Goal: Task Accomplishment & Management: Manage account settings

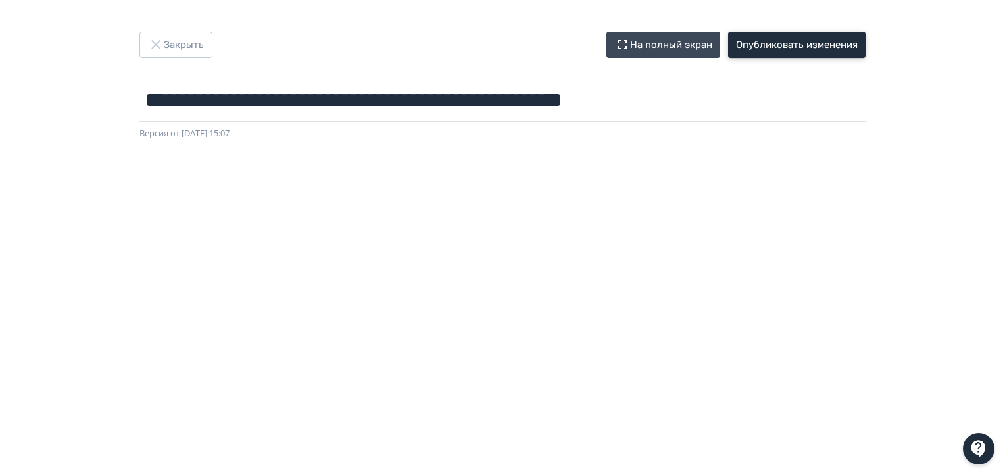
click at [784, 43] on button "Опубликовать изменения" at bounding box center [796, 45] width 137 height 26
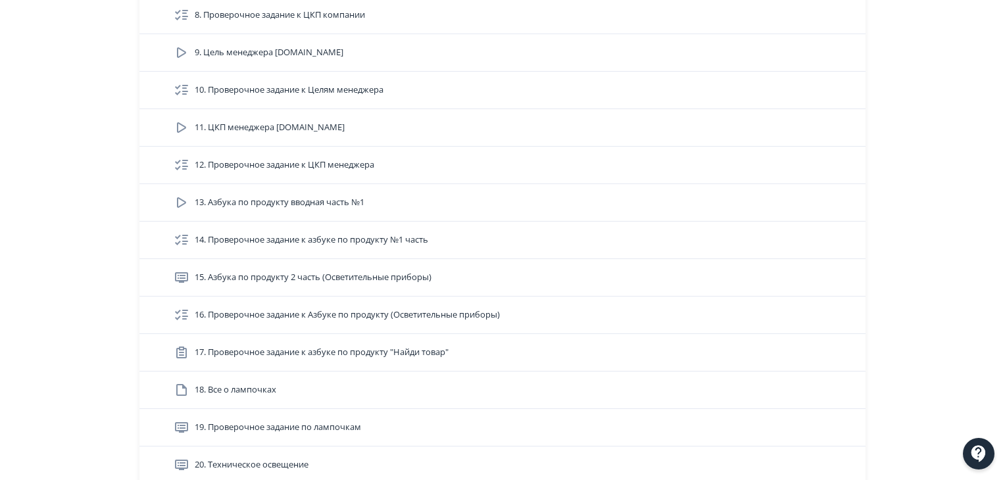
scroll to position [658, 0]
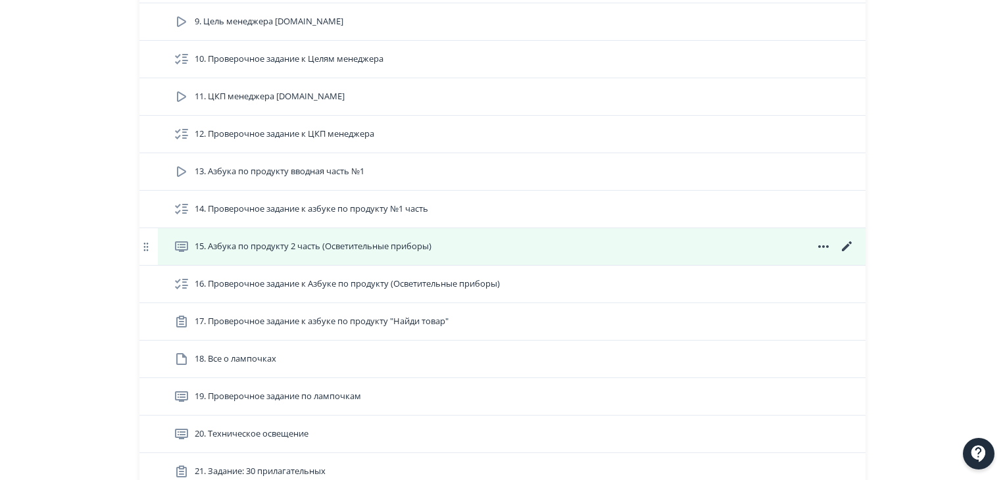
click at [847, 248] on icon at bounding box center [847, 247] width 16 height 16
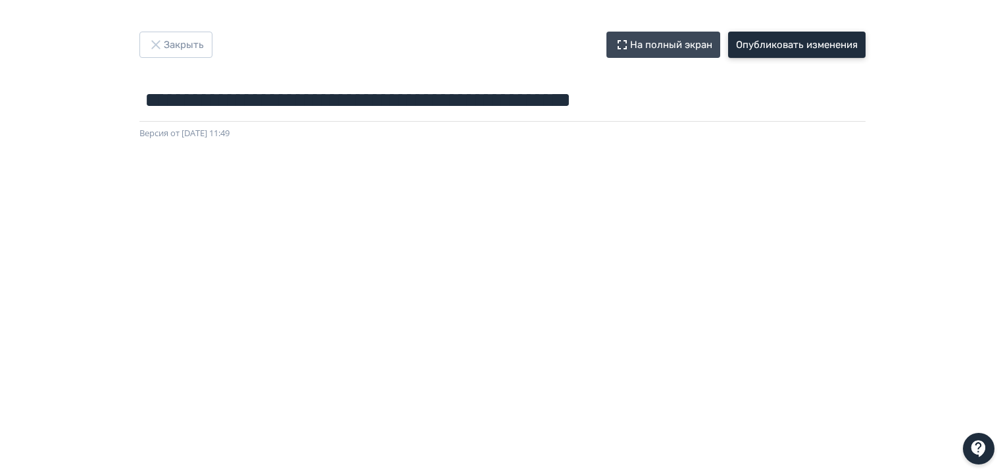
click at [819, 45] on button "Опубликовать изменения" at bounding box center [796, 45] width 137 height 26
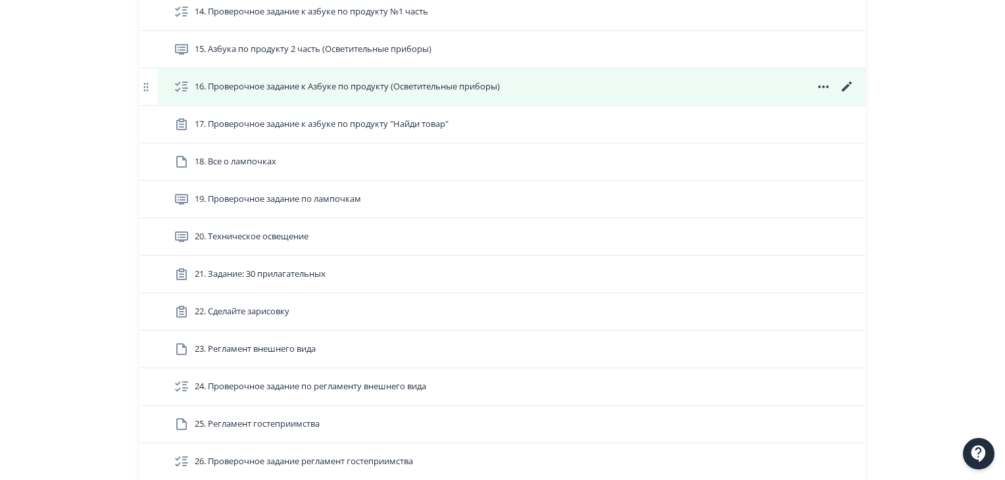
scroll to position [789, 0]
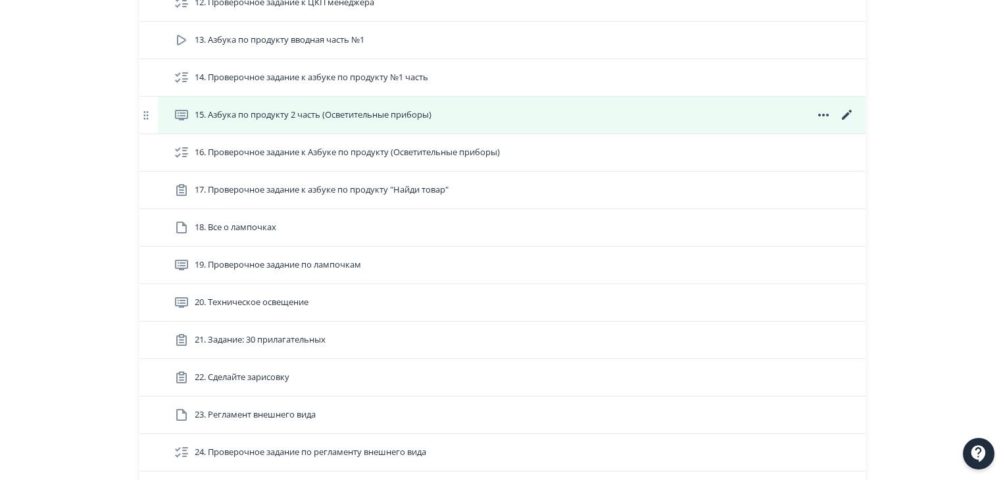
click at [695, 118] on div "15. Азбука по продукту 2 часть (Осветительные приборы)" at bounding box center [514, 115] width 681 height 16
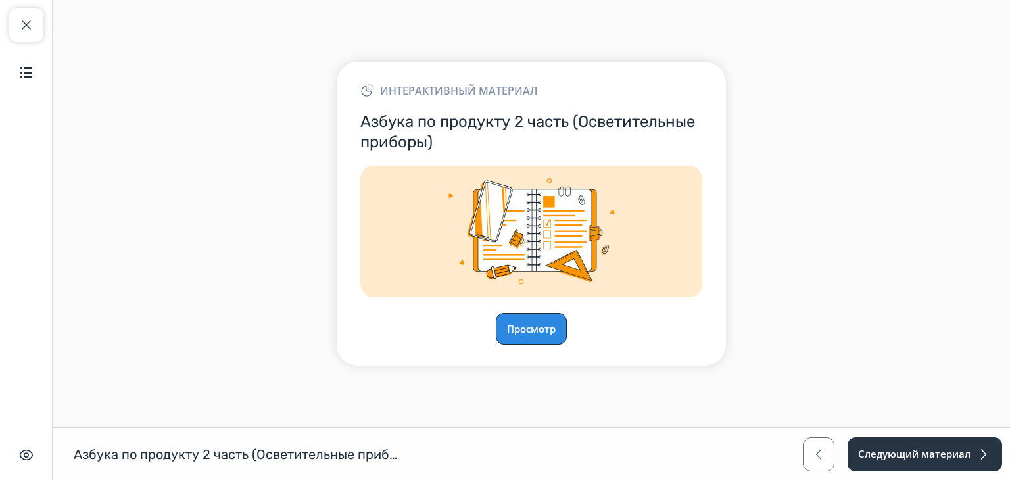
click at [539, 324] on button "Просмотр" at bounding box center [531, 329] width 71 height 32
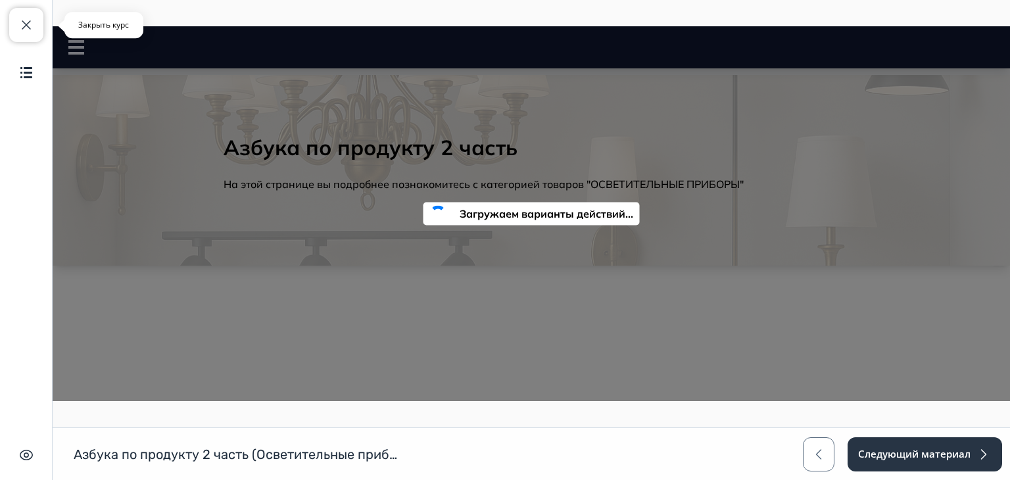
click at [34, 32] on button "Закрыть курс" at bounding box center [26, 25] width 34 height 34
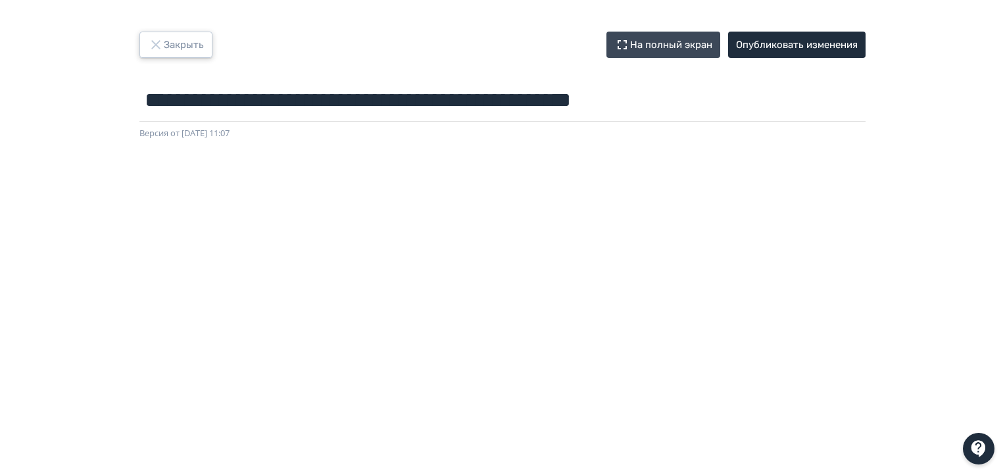
click at [191, 35] on button "Закрыть" at bounding box center [175, 45] width 73 height 26
